Goal: Information Seeking & Learning: Learn about a topic

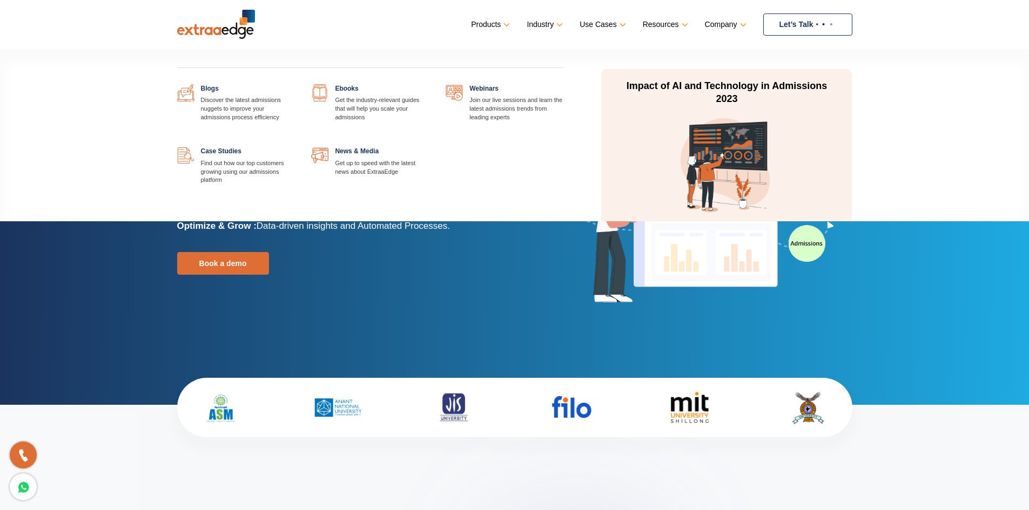
click at [681, 25] on link "Resources" at bounding box center [664, 25] width 43 height 16
click at [295, 84] on link at bounding box center [295, 84] width 0 height 0
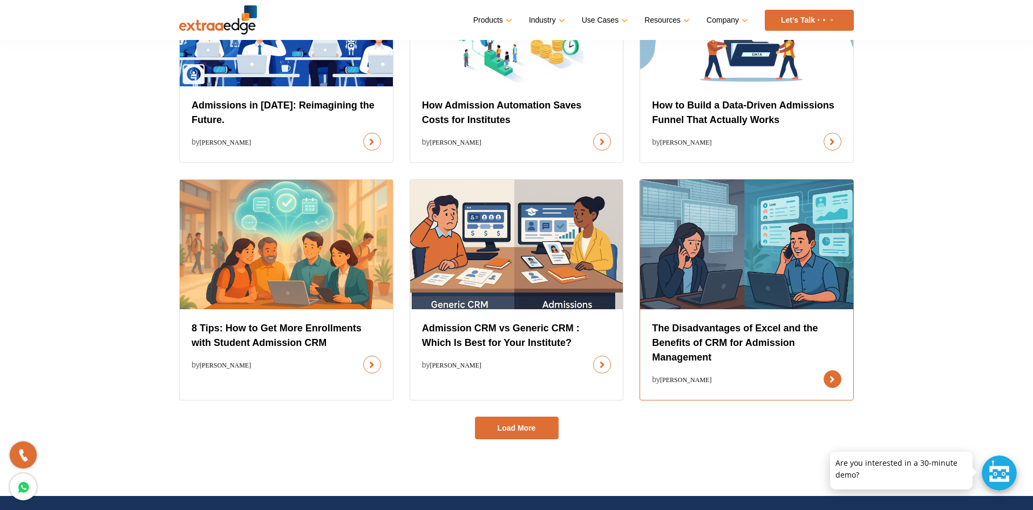
scroll to position [378, 0]
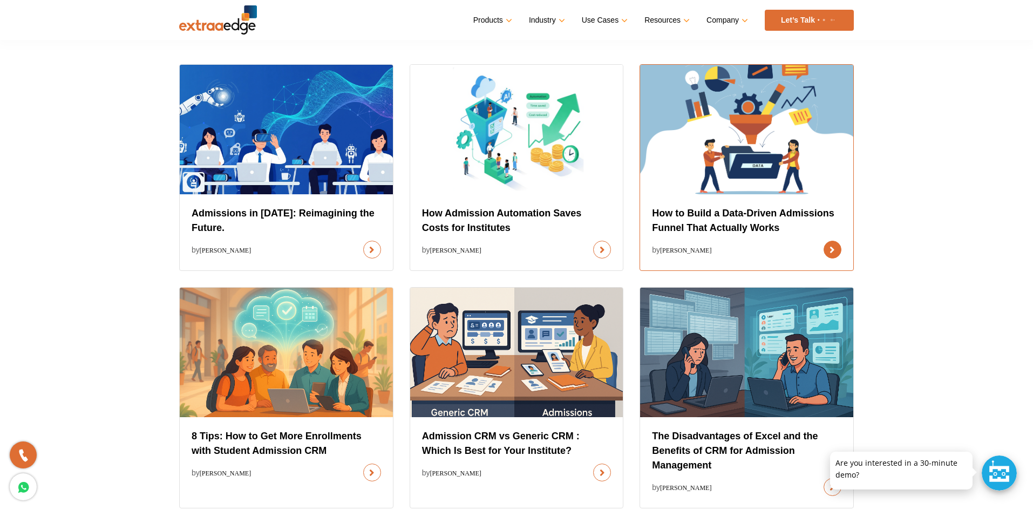
click at [832, 248] on link at bounding box center [833, 250] width 18 height 18
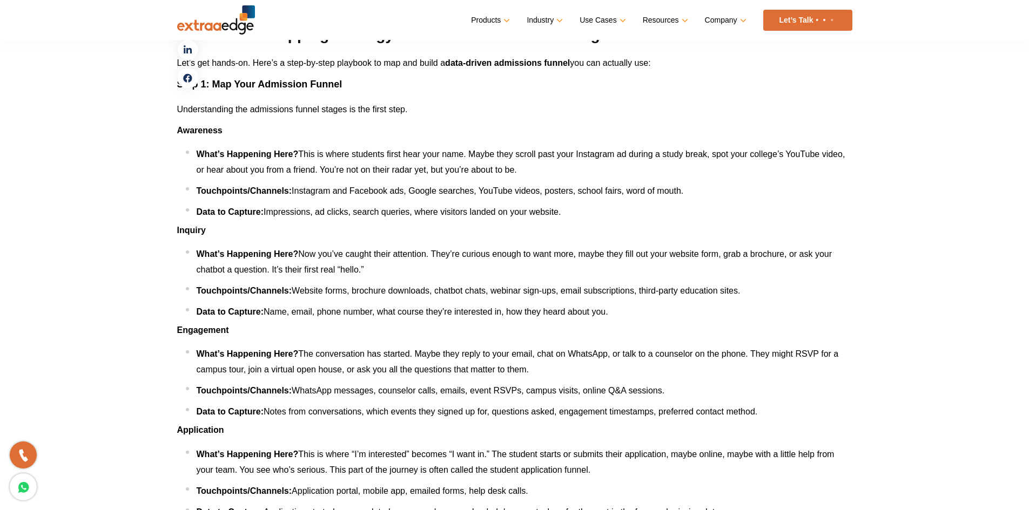
scroll to position [1620, 0]
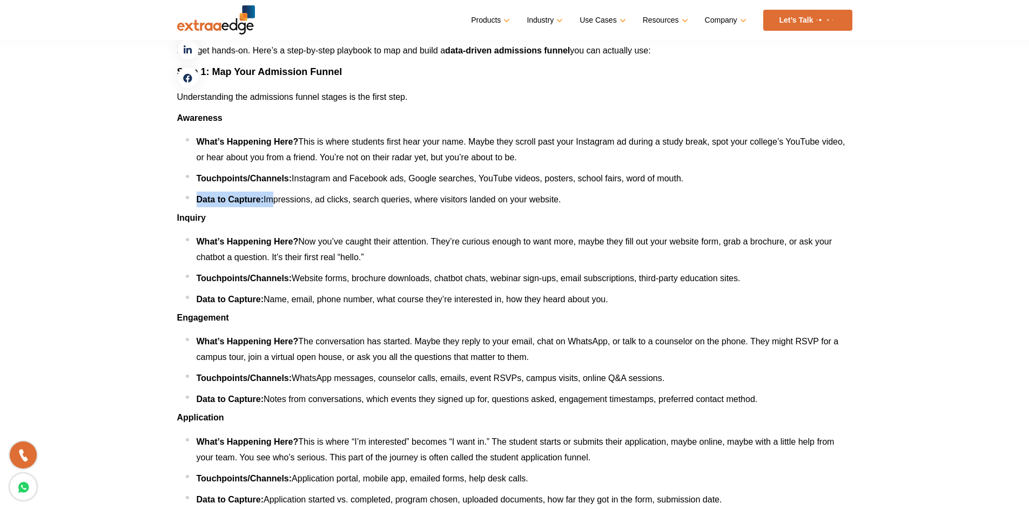
drag, startPoint x: 220, startPoint y: 201, endPoint x: 272, endPoint y: 201, distance: 51.8
click at [272, 201] on li "Data to Capture: Impressions, ad clicks, search queries, where visitors landed …" at bounding box center [519, 200] width 666 height 16
click at [272, 201] on span "Impressions, ad clicks, search queries, where visitors landed on your website." at bounding box center [411, 199] width 297 height 9
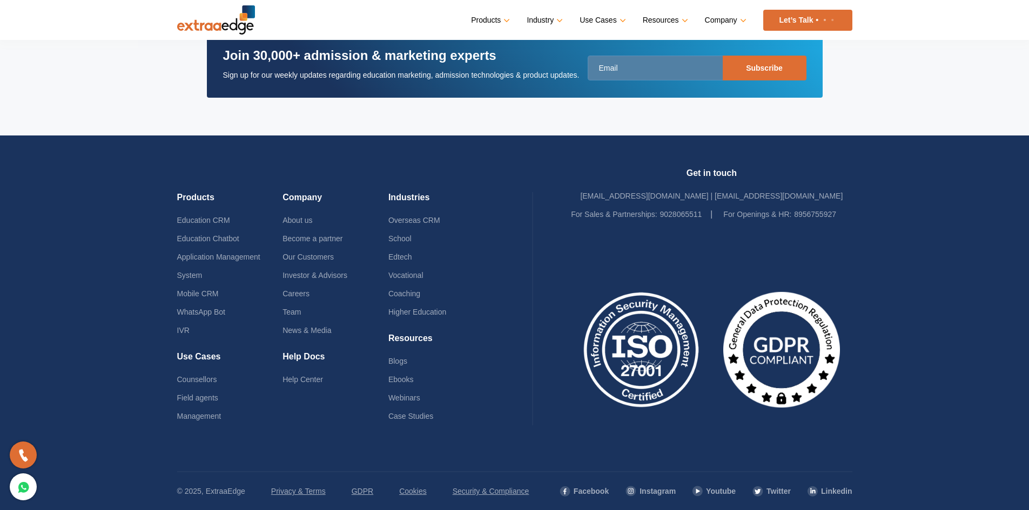
scroll to position [6262, 0]
click at [612, 68] on input "email" at bounding box center [696, 68] width 219 height 25
drag, startPoint x: 232, startPoint y: 57, endPoint x: 450, endPoint y: 58, distance: 218.1
click at [450, 58] on h3 "Join 30,000+ admission & marketing experts" at bounding box center [401, 58] width 356 height 21
click at [658, 329] on img at bounding box center [641, 350] width 140 height 130
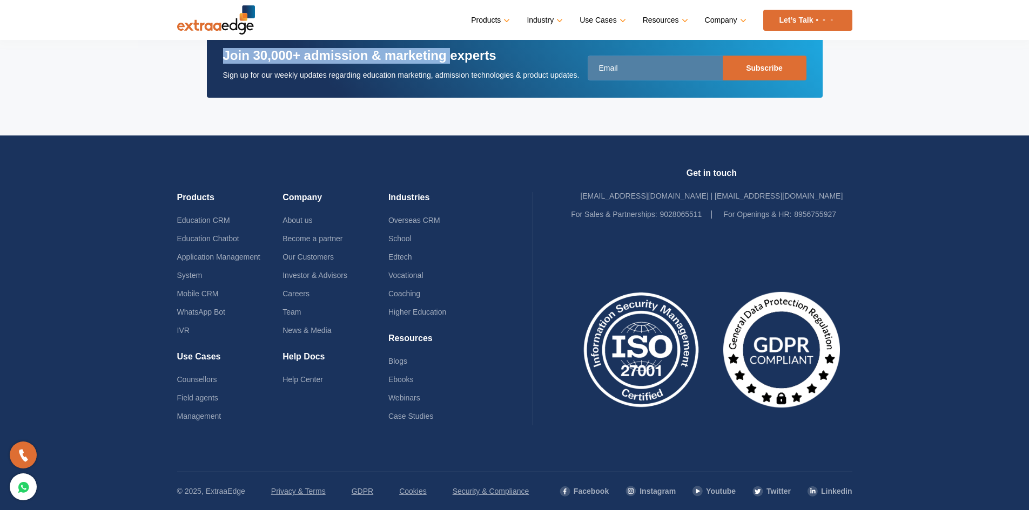
click at [809, 341] on img at bounding box center [781, 350] width 140 height 130
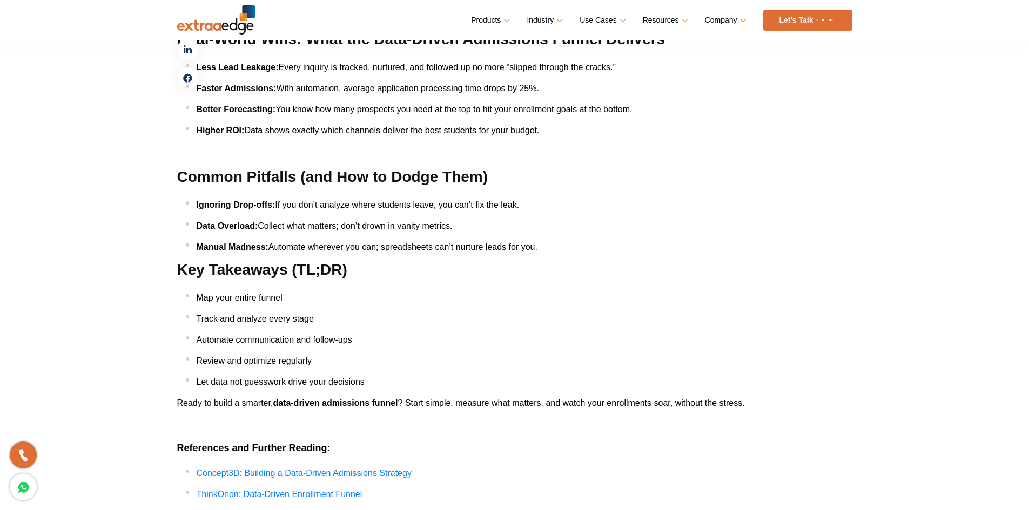
scroll to position [5236, 0]
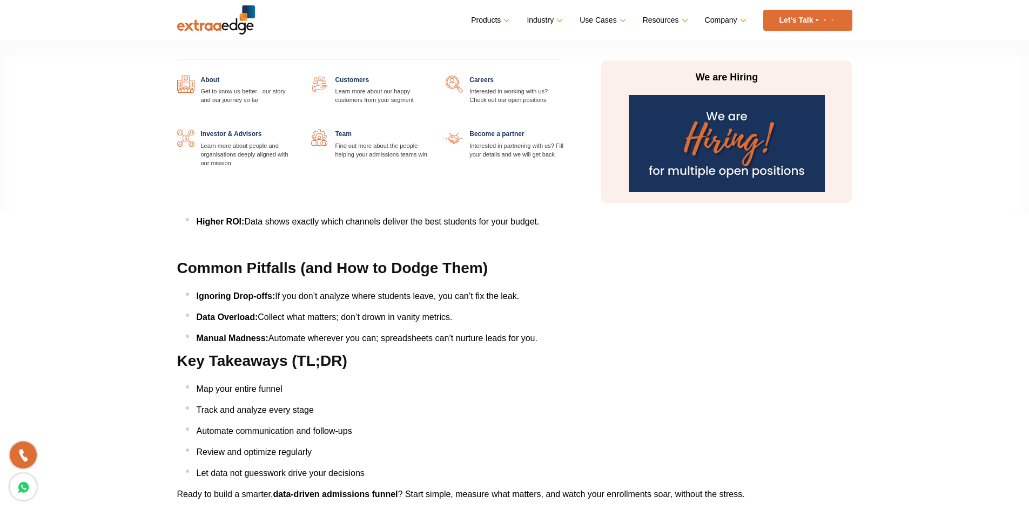
click at [731, 26] on link "Company" at bounding box center [724, 20] width 39 height 16
click at [346, 129] on div "About Get to know us better - our story and our journey so far Customers Learn …" at bounding box center [370, 134] width 403 height 117
click at [429, 130] on link at bounding box center [429, 130] width 0 height 0
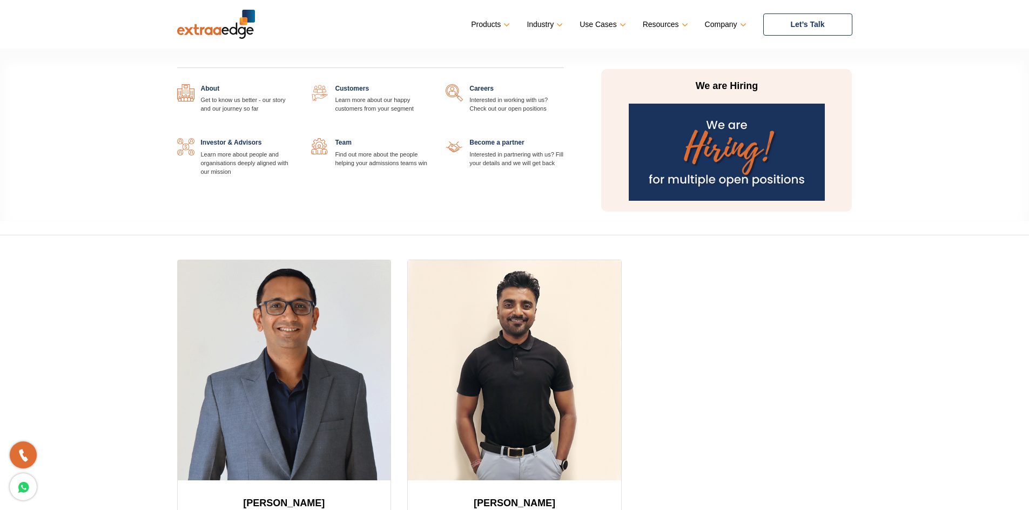
click at [564, 84] on link at bounding box center [564, 84] width 0 height 0
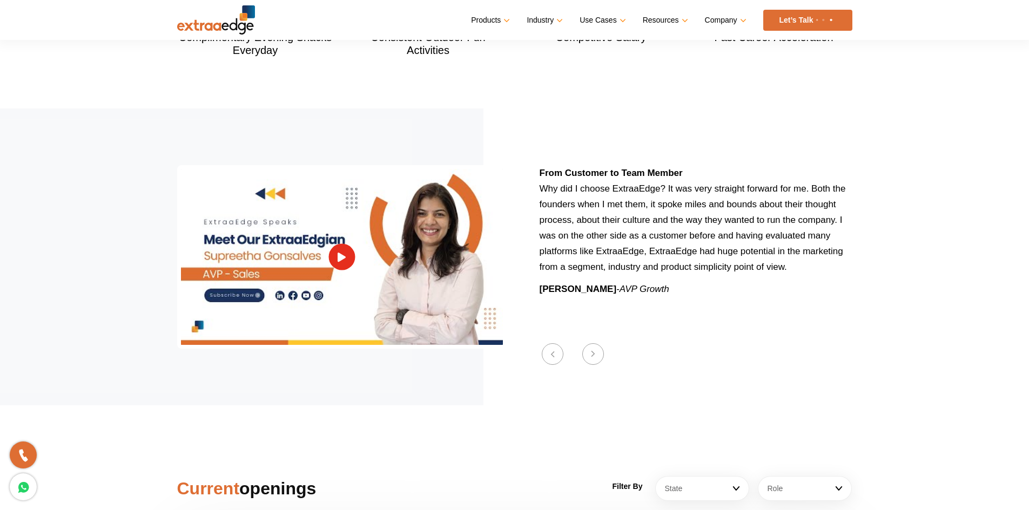
scroll to position [1242, 0]
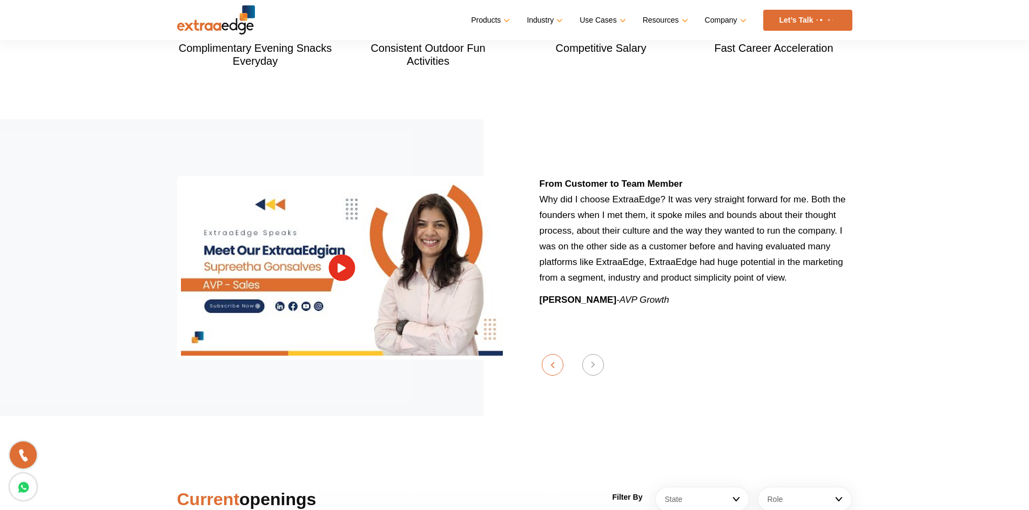
click at [556, 354] on button "Previous" at bounding box center [553, 365] width 22 height 22
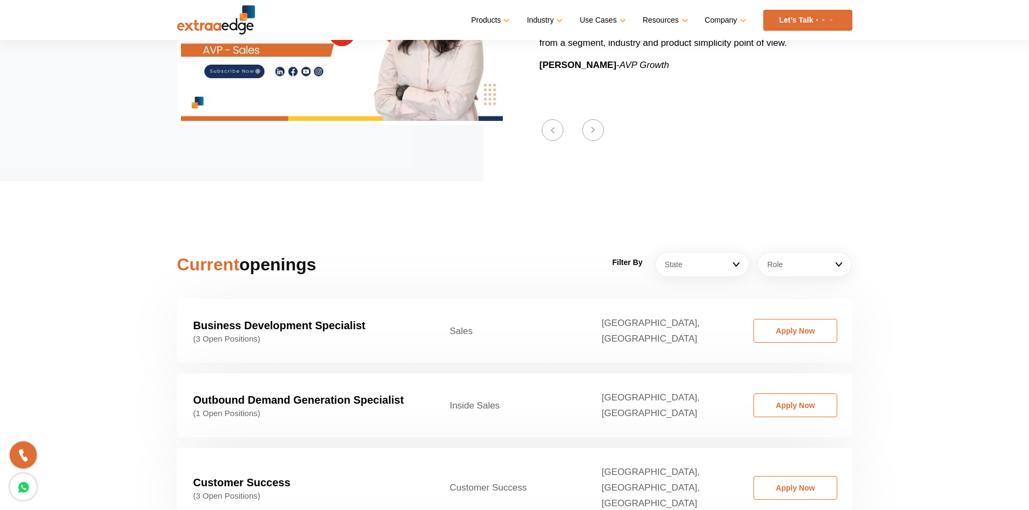
scroll to position [1404, 0]
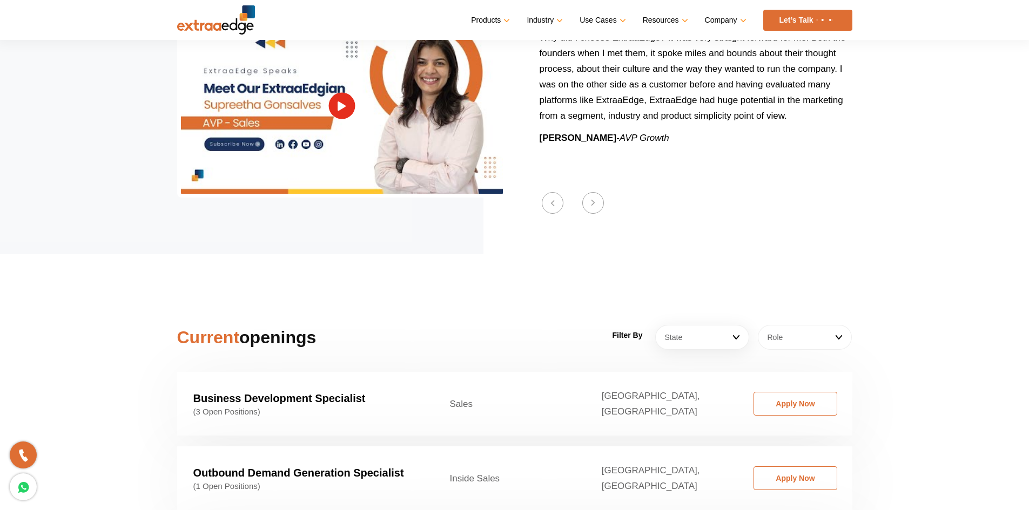
click at [772, 325] on link "Role" at bounding box center [805, 337] width 94 height 25
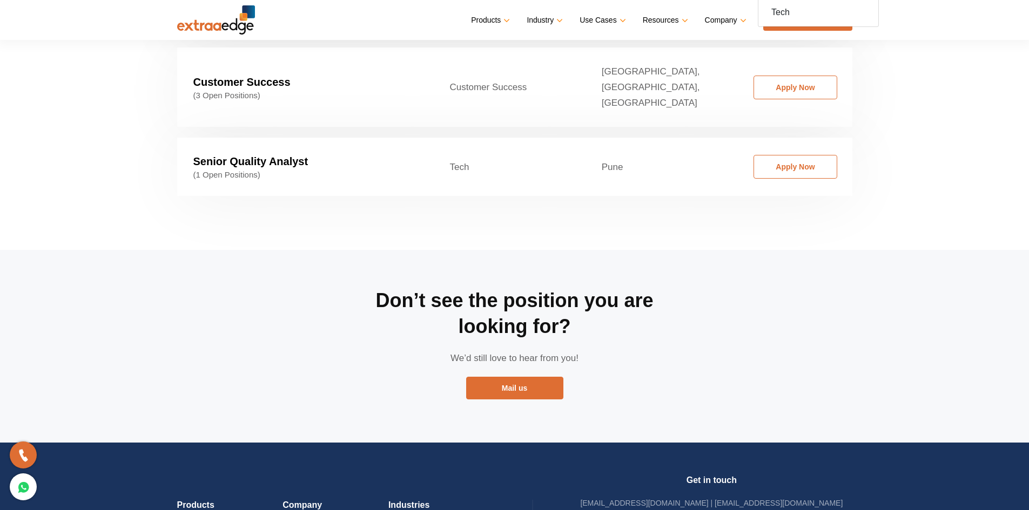
scroll to position [1890, 0]
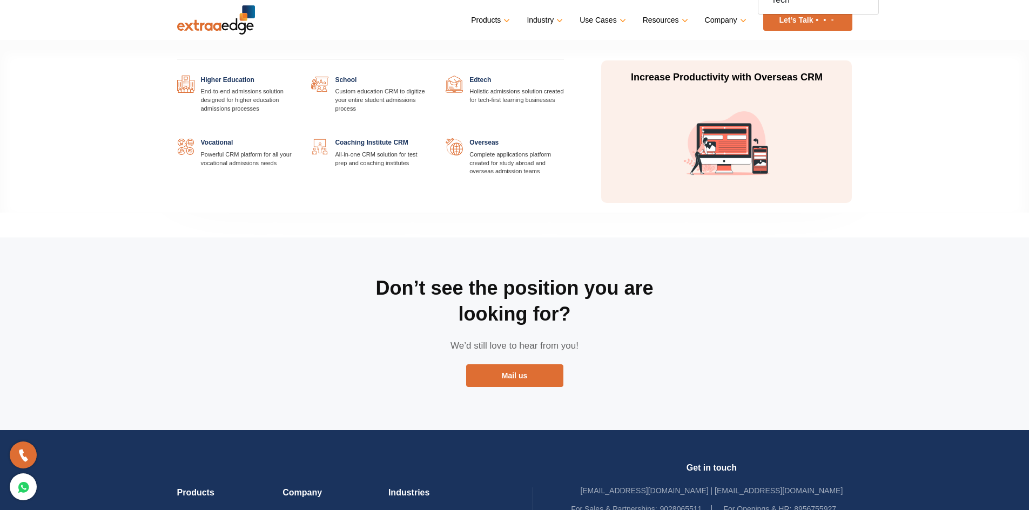
click at [545, 20] on link "Industry" at bounding box center [543, 20] width 34 height 16
click at [564, 76] on link at bounding box center [564, 76] width 0 height 0
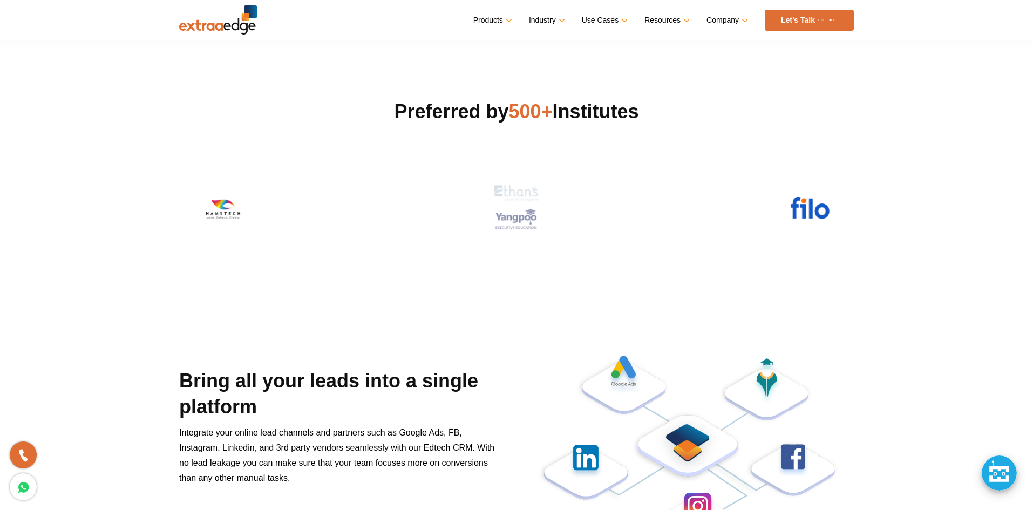
scroll to position [270, 0]
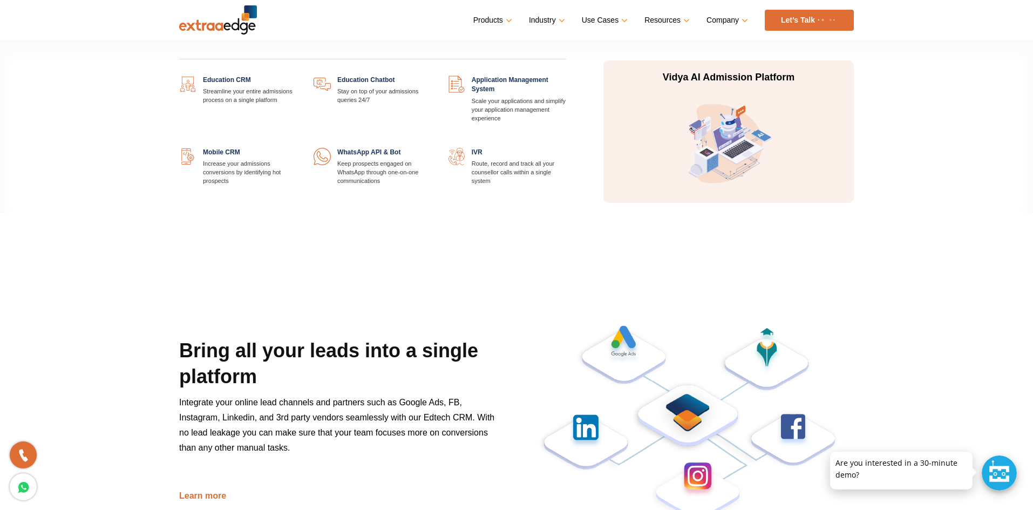
click at [490, 25] on link "Products" at bounding box center [492, 20] width 37 height 16
drag, startPoint x: 665, startPoint y: 79, endPoint x: 812, endPoint y: 73, distance: 146.4
click at [810, 73] on p "Vidya AI Admission Platform" at bounding box center [728, 77] width 203 height 13
click at [812, 73] on p "Vidya AI Admission Platform" at bounding box center [728, 77] width 203 height 13
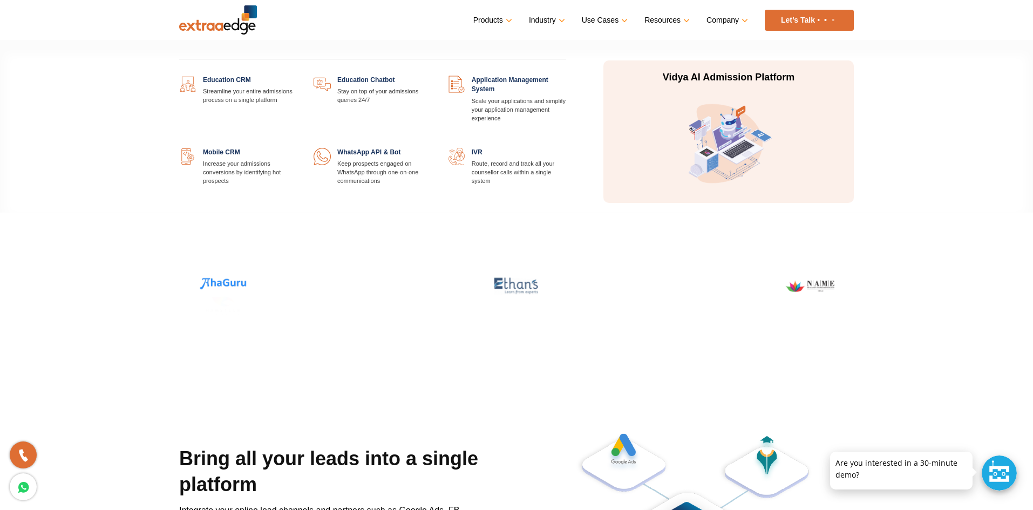
scroll to position [54, 0]
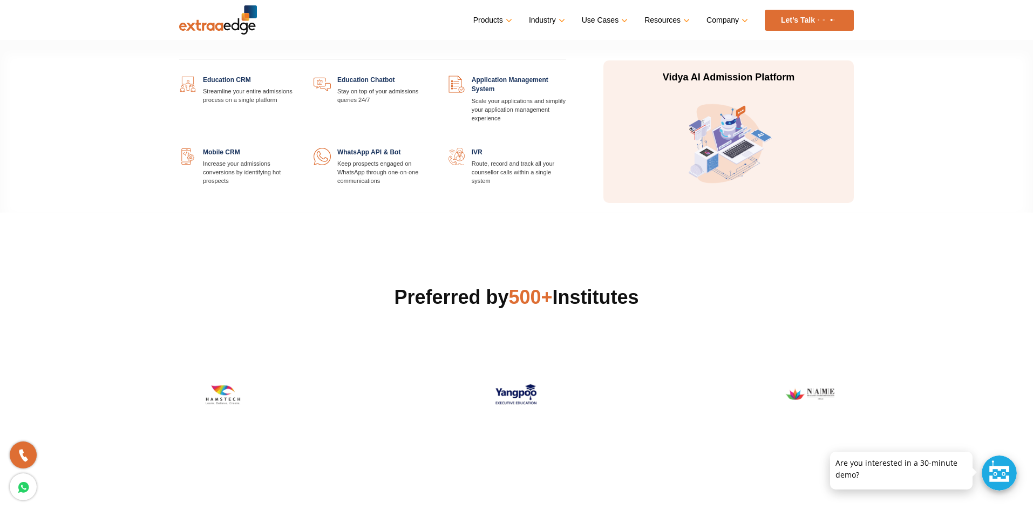
click at [728, 152] on img at bounding box center [728, 143] width 97 height 97
